Goal: Task Accomplishment & Management: Manage account settings

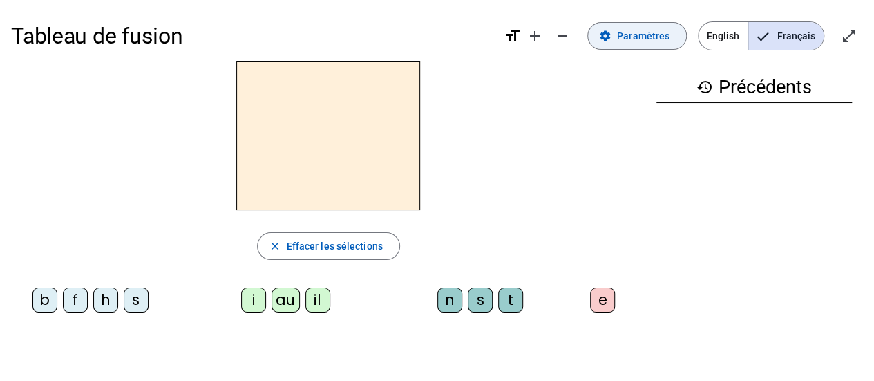
click at [647, 31] on span "Paramètres" at bounding box center [643, 36] width 53 height 17
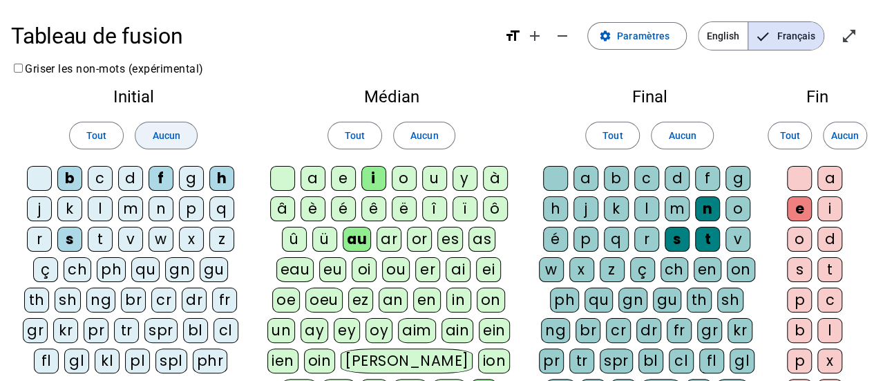
click at [181, 122] on span at bounding box center [165, 135] width 61 height 33
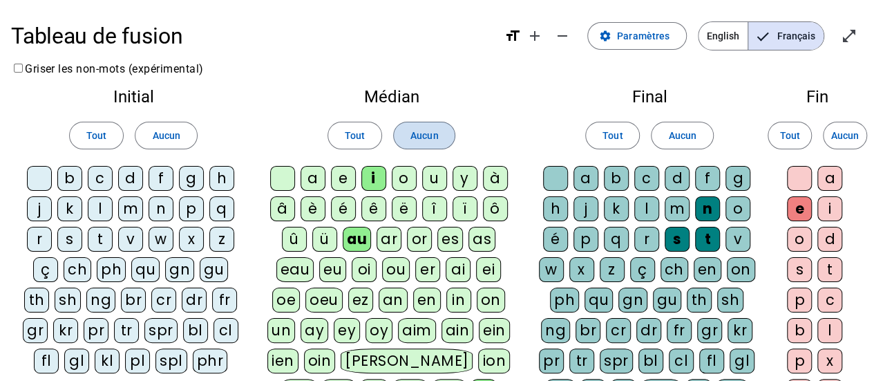
click at [439, 135] on span at bounding box center [424, 135] width 61 height 33
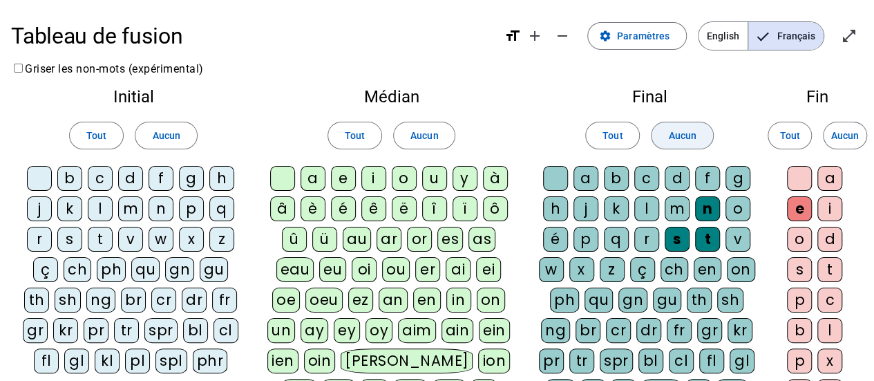
click at [679, 142] on span "Aucun" at bounding box center [682, 135] width 28 height 17
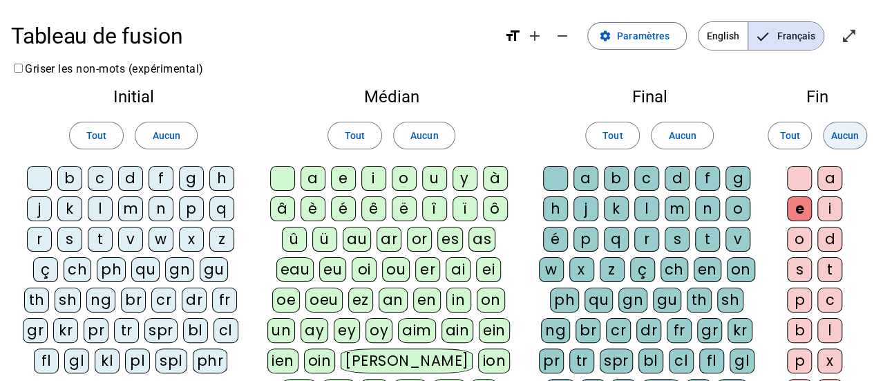
click at [859, 146] on span at bounding box center [845, 135] width 43 height 33
click at [191, 204] on div "p" at bounding box center [191, 208] width 25 height 25
click at [62, 184] on div "b" at bounding box center [69, 178] width 25 height 25
click at [64, 233] on div "s" at bounding box center [69, 239] width 25 height 25
click at [128, 243] on div "v" at bounding box center [130, 239] width 25 height 25
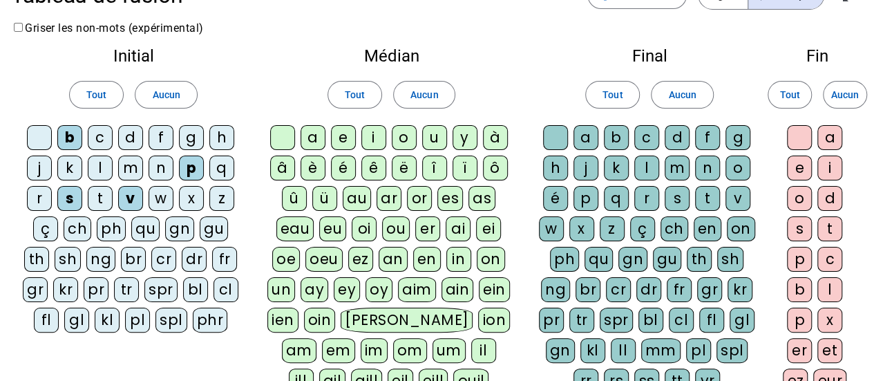
scroll to position [40, 0]
click at [353, 201] on div "au" at bounding box center [357, 199] width 28 height 25
click at [303, 231] on div "eau" at bounding box center [295, 229] width 38 height 25
click at [583, 225] on div "x" at bounding box center [581, 229] width 25 height 25
click at [99, 193] on div "t" at bounding box center [100, 199] width 25 height 25
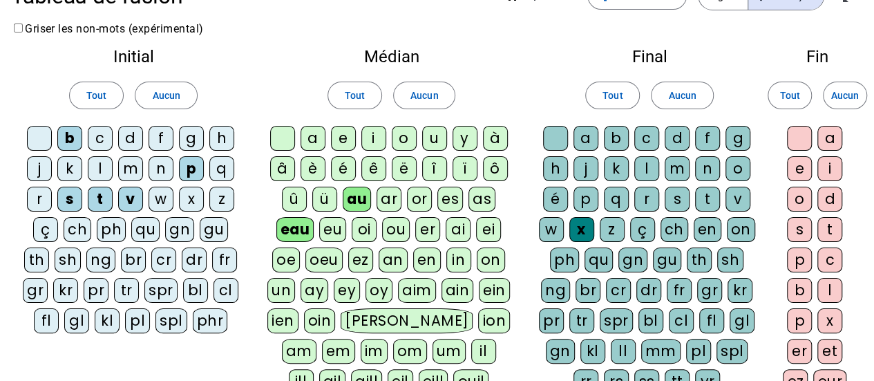
click at [131, 168] on div "m" at bounding box center [130, 168] width 25 height 25
click at [164, 140] on div "f" at bounding box center [161, 138] width 25 height 25
click at [709, 194] on div "t" at bounding box center [707, 199] width 25 height 25
drag, startPoint x: 225, startPoint y: 143, endPoint x: 210, endPoint y: 138, distance: 15.3
click at [210, 138] on div "h" at bounding box center [221, 138] width 25 height 25
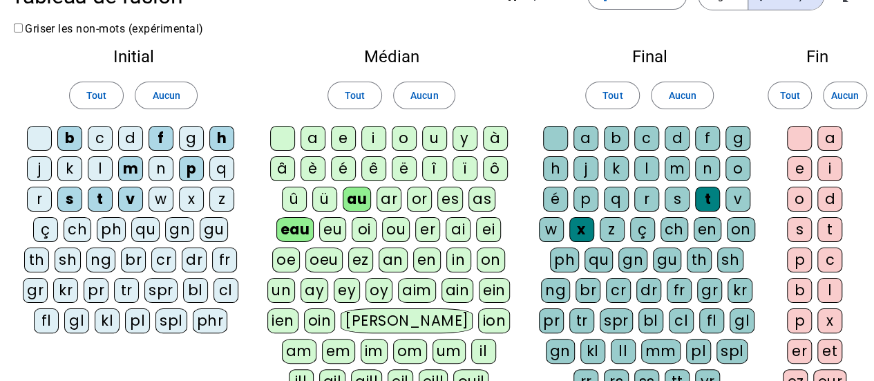
click at [299, 35] on div "Tableau de fusion format_size add remove settings Paramètres English Français o…" at bounding box center [437, 332] width 874 height 745
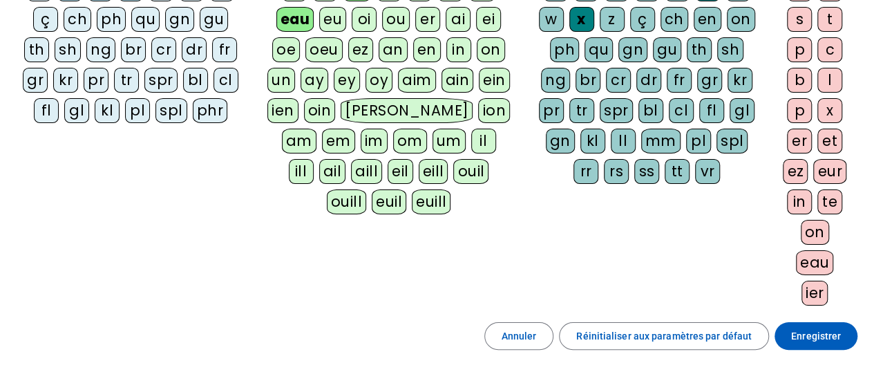
scroll to position [251, 0]
click at [831, 334] on span "Enregistrer" at bounding box center [816, 335] width 50 height 17
